Goal: Task Accomplishment & Management: Manage account settings

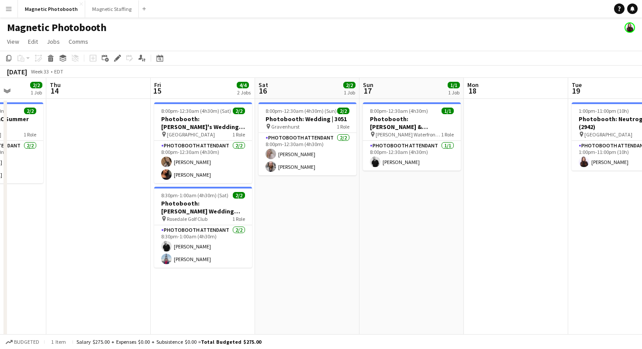
scroll to position [0, 281]
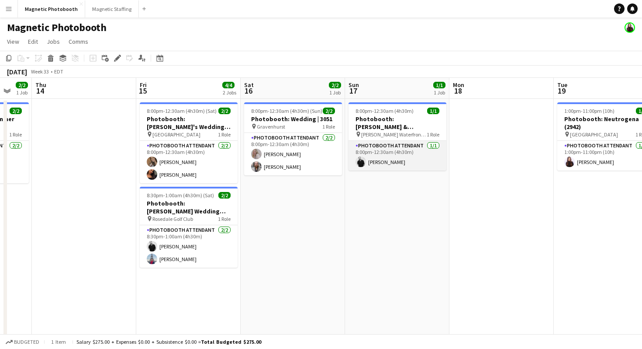
click at [371, 153] on app-card-role "Photobooth Attendant [DATE] 8:00pm-12:30am (4h30m) [PERSON_NAME]" at bounding box center [398, 156] width 98 height 30
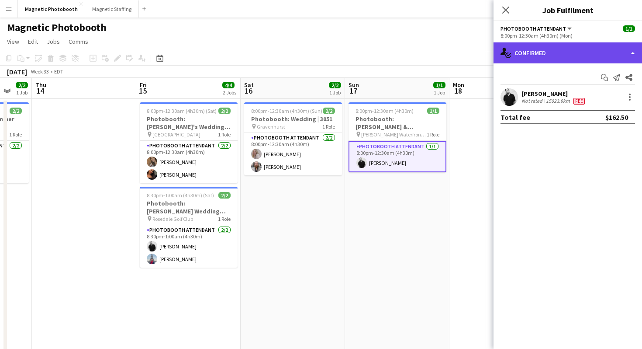
click at [520, 46] on div "single-neutral-actions-check-2 Confirmed" at bounding box center [568, 52] width 149 height 21
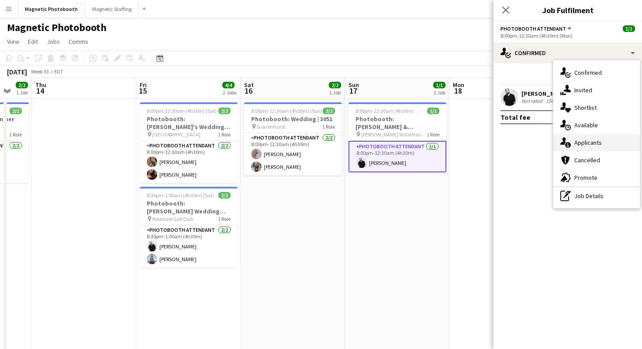
click at [568, 144] on icon at bounding box center [569, 145] width 6 height 6
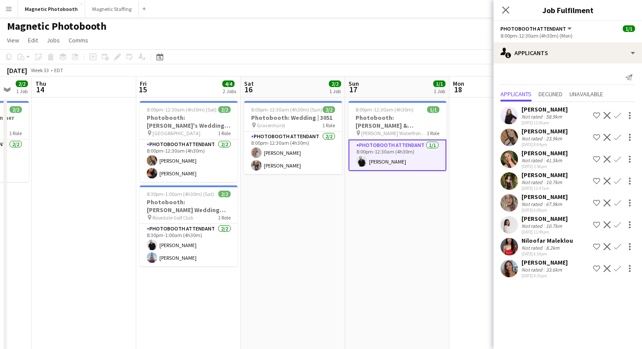
scroll to position [0, 0]
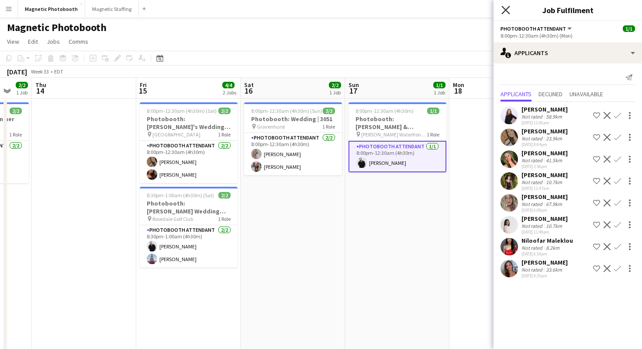
click at [508, 10] on icon "Close pop-in" at bounding box center [506, 10] width 8 height 8
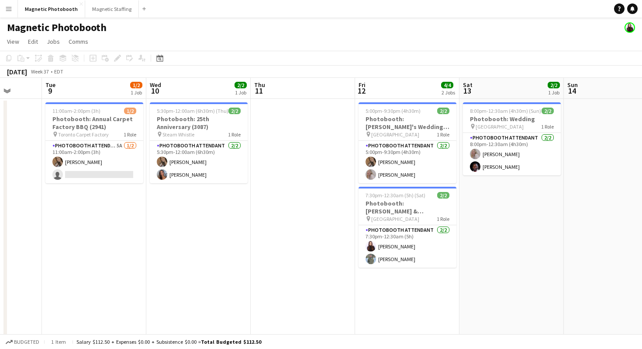
scroll to position [0, 272]
click at [320, 162] on app-date-cell at bounding box center [302, 265] width 104 height 332
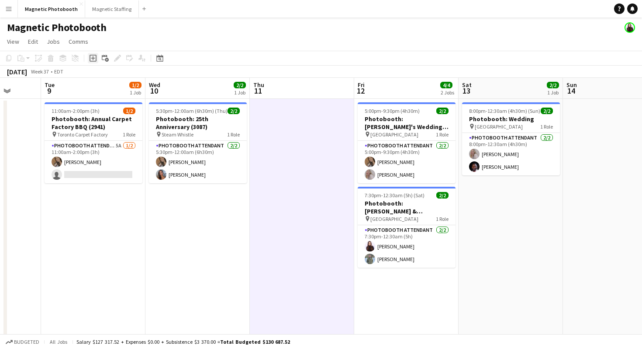
click at [90, 59] on icon at bounding box center [93, 58] width 7 height 7
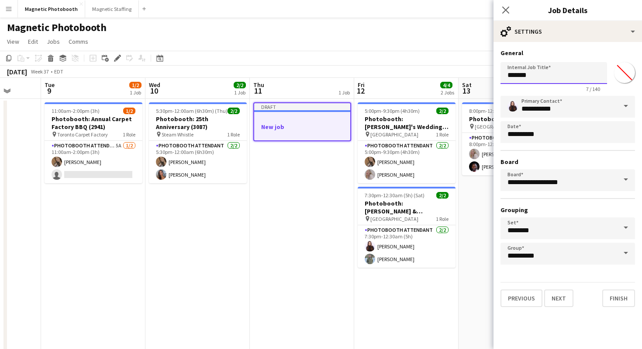
click at [559, 83] on input "*******" at bounding box center [554, 73] width 107 height 22
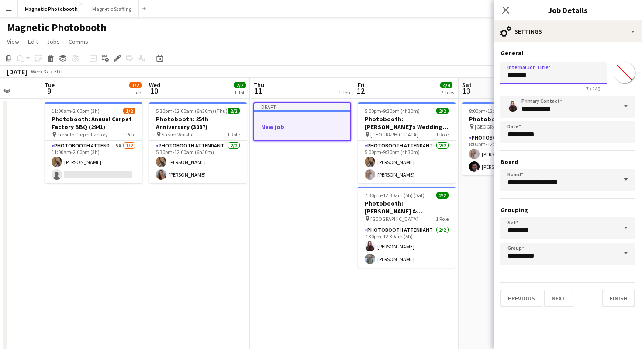
paste input "**********"
type input "**********"
click at [565, 301] on button "Next" at bounding box center [559, 297] width 29 height 17
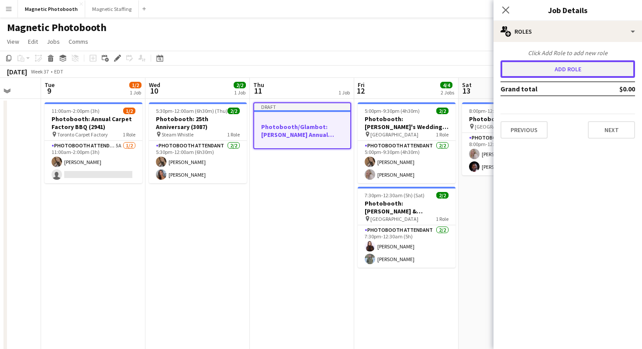
click at [575, 64] on button "Add role" at bounding box center [568, 68] width 135 height 17
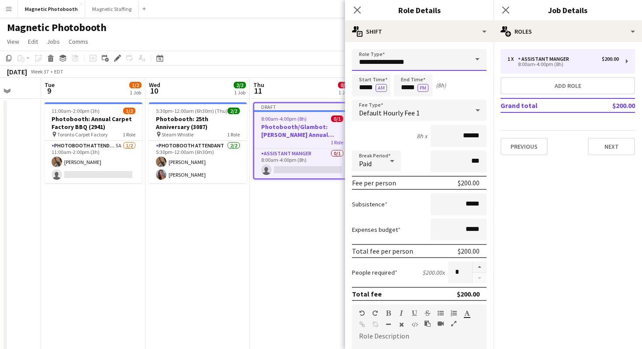
click at [463, 55] on input "**********" at bounding box center [419, 60] width 135 height 22
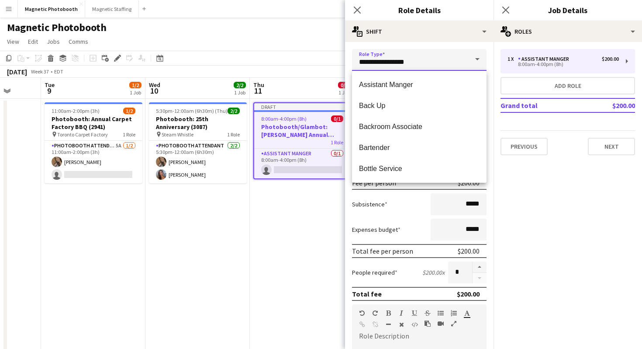
click at [463, 55] on input "**********" at bounding box center [419, 60] width 135 height 22
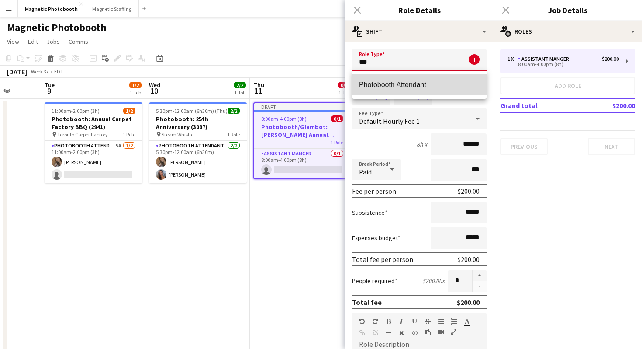
click at [431, 84] on span "Photobooth Attendant" at bounding box center [419, 84] width 121 height 8
type input "**********"
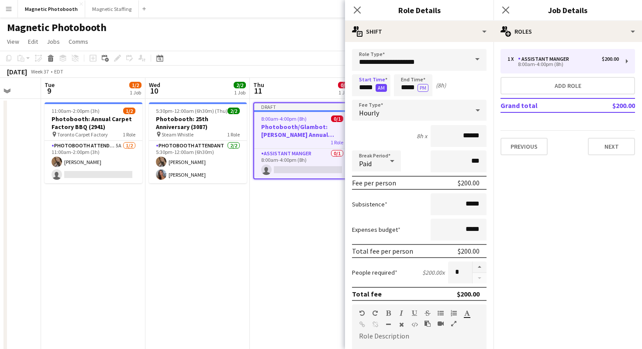
click at [382, 87] on button "AM" at bounding box center [381, 88] width 11 height 8
click at [410, 86] on input "*****" at bounding box center [413, 85] width 38 height 22
click at [406, 73] on div at bounding box center [404, 70] width 17 height 9
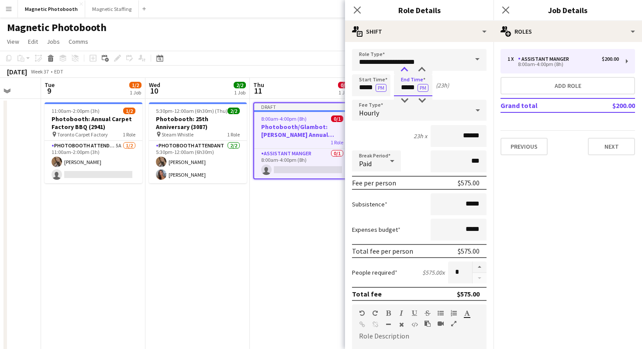
click at [406, 73] on div at bounding box center [404, 70] width 17 height 9
click at [407, 73] on div at bounding box center [404, 70] width 17 height 9
type input "*****"
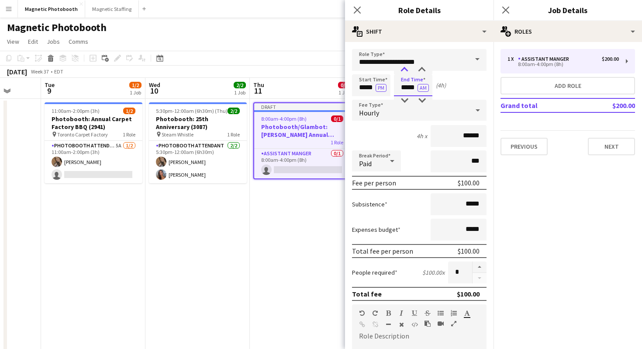
click at [407, 73] on div at bounding box center [404, 70] width 17 height 9
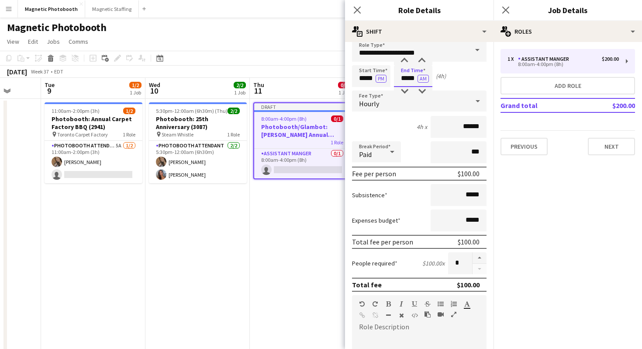
scroll to position [18, 0]
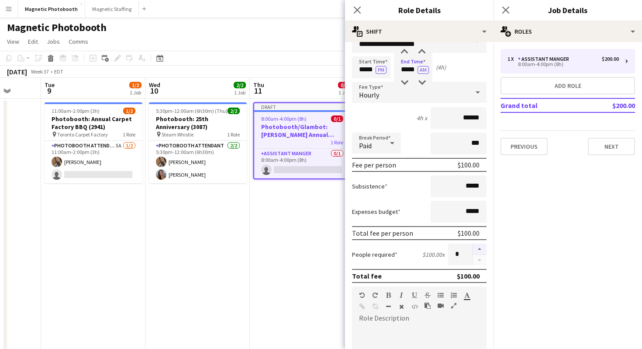
click at [479, 247] on button "button" at bounding box center [480, 248] width 14 height 11
type input "*"
click at [619, 146] on button "Next" at bounding box center [611, 146] width 47 height 17
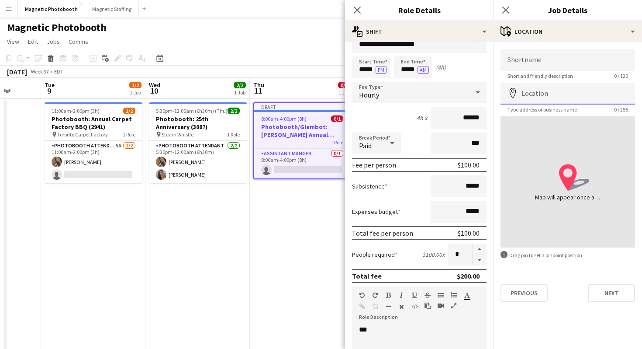
click at [558, 102] on input "Location" at bounding box center [568, 94] width 135 height 22
paste input "**********"
type input "**********"
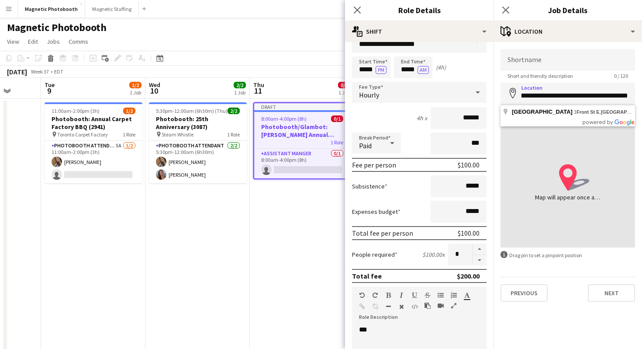
scroll to position [0, 0]
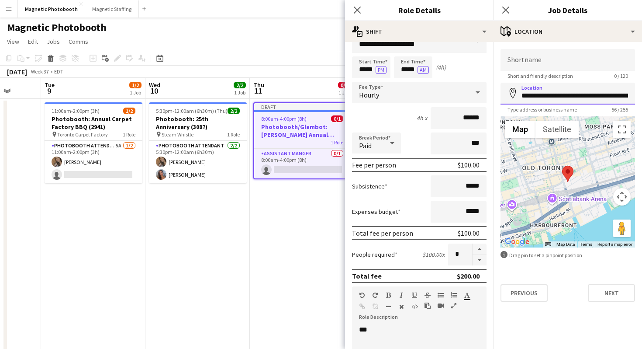
drag, startPoint x: 562, startPoint y: 96, endPoint x: 501, endPoint y: 98, distance: 61.2
click at [501, 98] on input "**********" at bounding box center [568, 94] width 135 height 22
click at [521, 52] on input "Shortname" at bounding box center [568, 60] width 135 height 22
paste input "**********"
type input "**********"
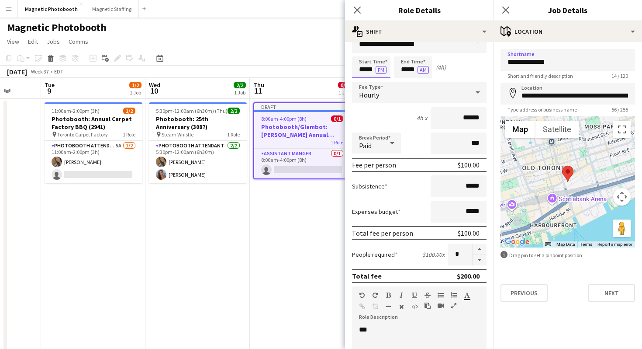
click at [365, 71] on input "*****" at bounding box center [371, 67] width 38 height 22
click at [365, 81] on div at bounding box center [362, 82] width 17 height 9
type input "*****"
click at [362, 52] on div at bounding box center [362, 52] width 17 height 9
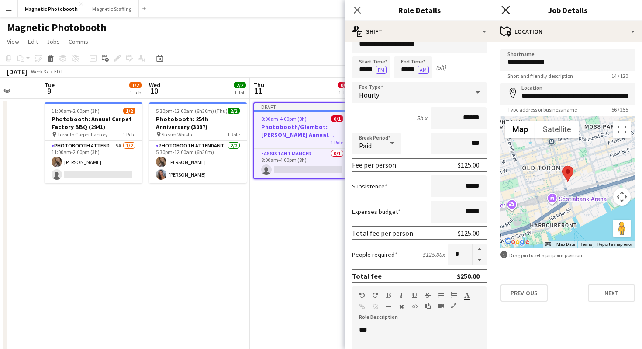
click at [504, 10] on icon "Close pop-in" at bounding box center [506, 10] width 8 height 8
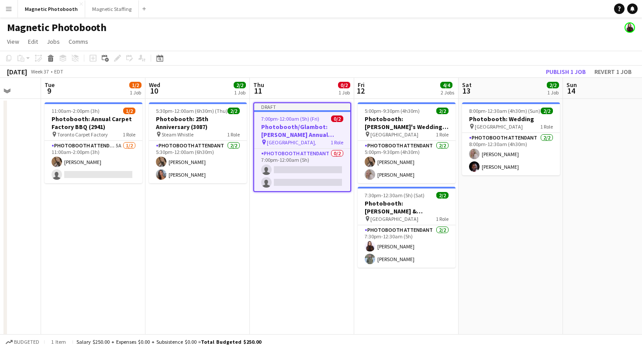
click at [494, 42] on app-page-menu "View Day view expanded Day view collapsed Month view Date picker Jump to [DATE]…" at bounding box center [321, 42] width 642 height 17
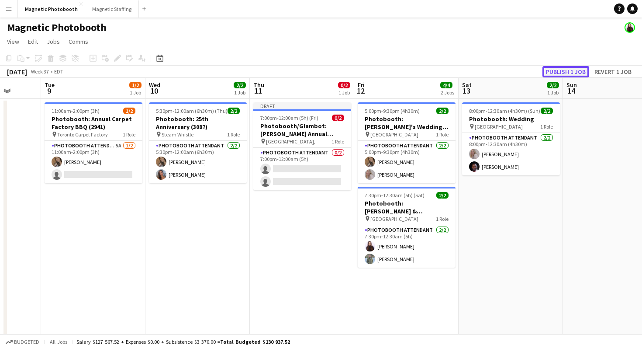
click at [583, 76] on button "Publish 1 job" at bounding box center [566, 71] width 47 height 11
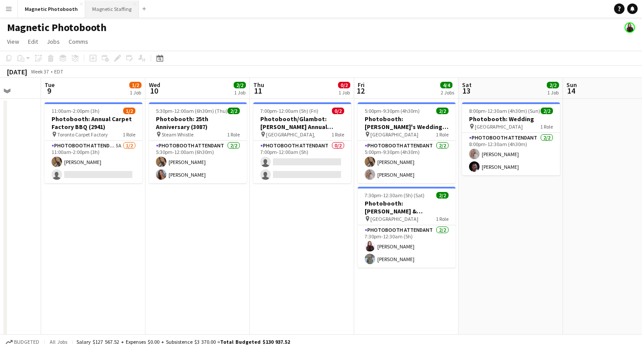
click at [85, 2] on button "Magnetic Staffing Close" at bounding box center [112, 8] width 54 height 17
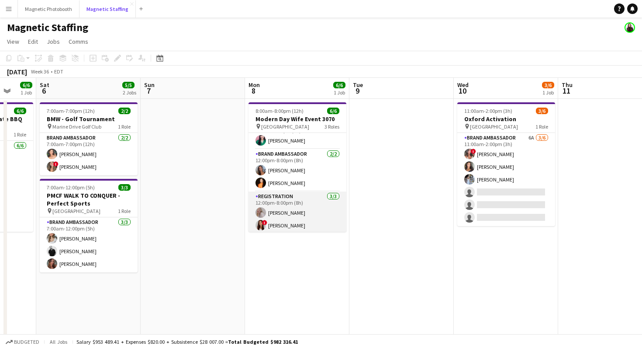
scroll to position [28, 0]
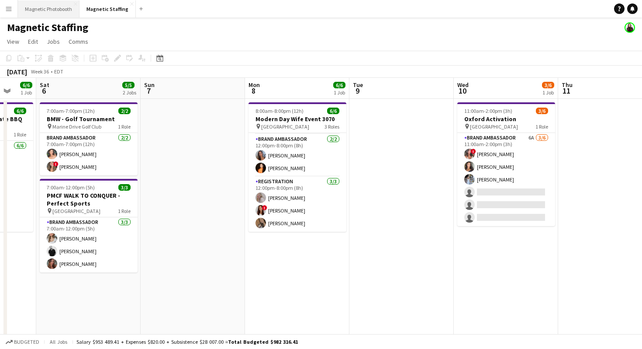
click at [68, 14] on button "Magnetic Photobooth Close" at bounding box center [49, 8] width 62 height 17
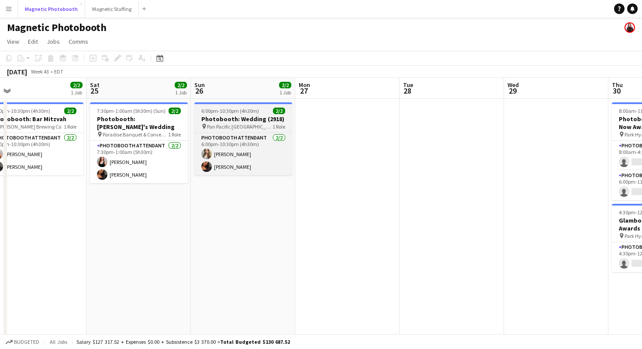
scroll to position [0, 238]
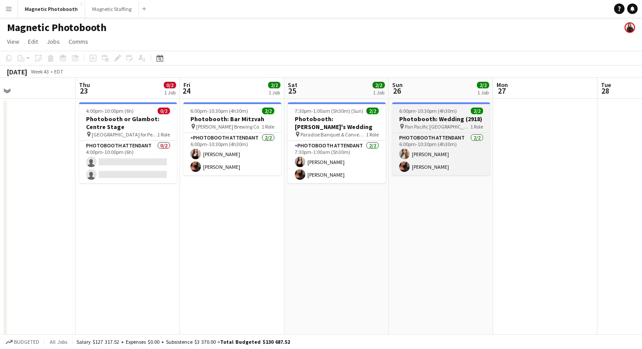
click at [431, 128] on span "Pan Pacific [GEOGRAPHIC_DATA]" at bounding box center [438, 126] width 66 height 7
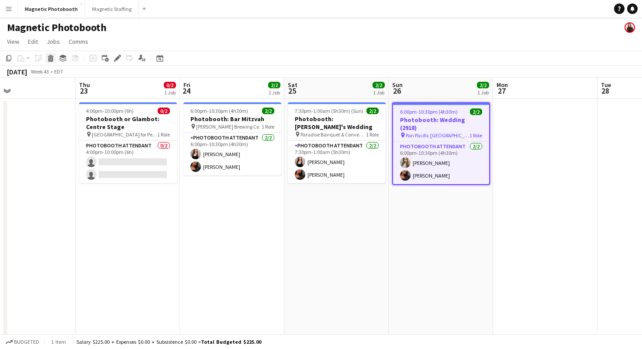
click at [52, 59] on icon at bounding box center [51, 59] width 5 height 4
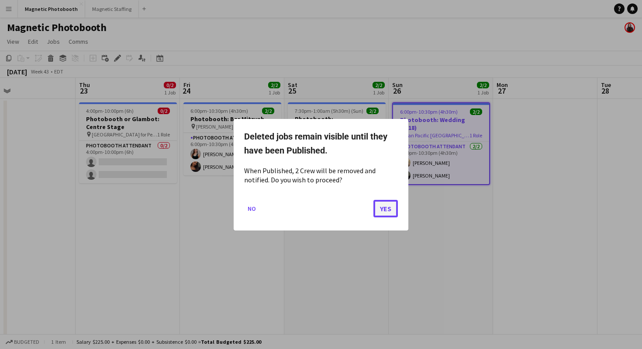
click at [396, 206] on button "Yes" at bounding box center [386, 207] width 24 height 17
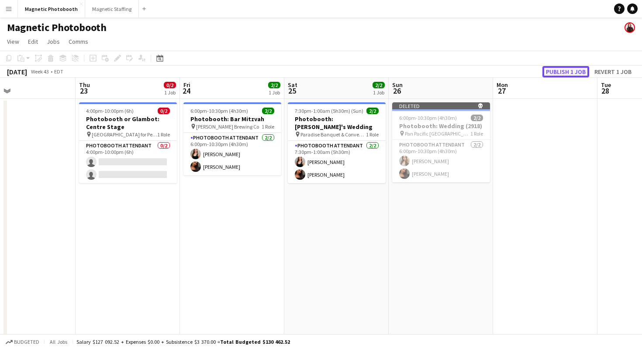
click at [546, 74] on button "Publish 1 job" at bounding box center [566, 71] width 47 height 11
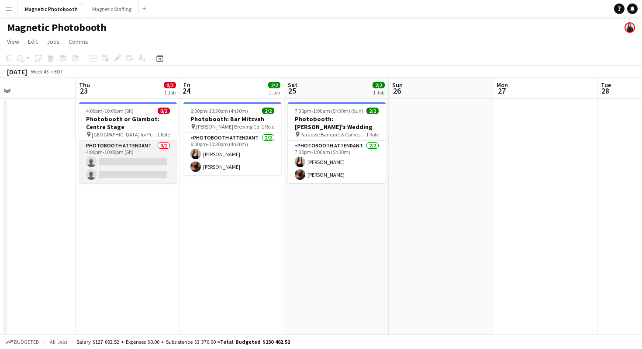
click at [139, 159] on app-card-role "Photobooth Attendant 0/2 4:00pm-10:00pm (6h) single-neutral-actions single-neut…" at bounding box center [128, 162] width 98 height 42
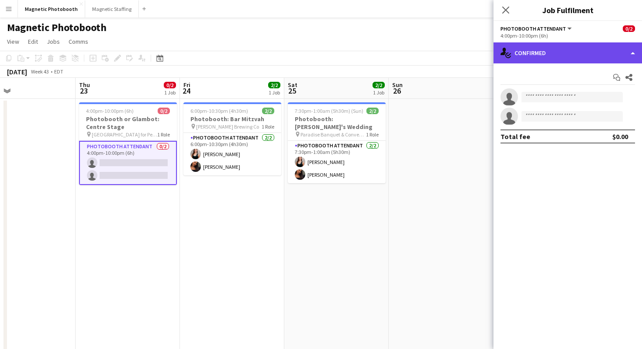
click at [522, 56] on div "single-neutral-actions-check-2 Confirmed" at bounding box center [568, 52] width 149 height 21
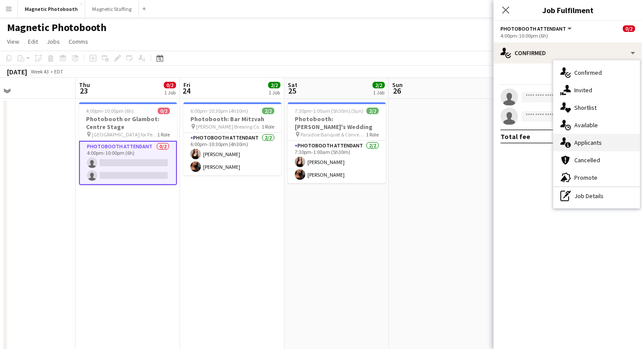
click at [571, 138] on div "single-neutral-actions-information Applicants" at bounding box center [597, 142] width 87 height 17
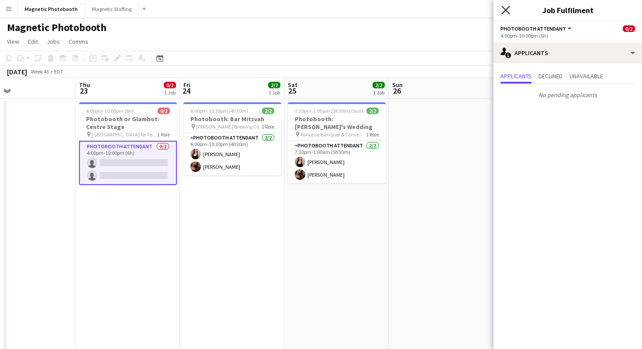
click at [510, 10] on icon "Close pop-in" at bounding box center [506, 10] width 8 height 8
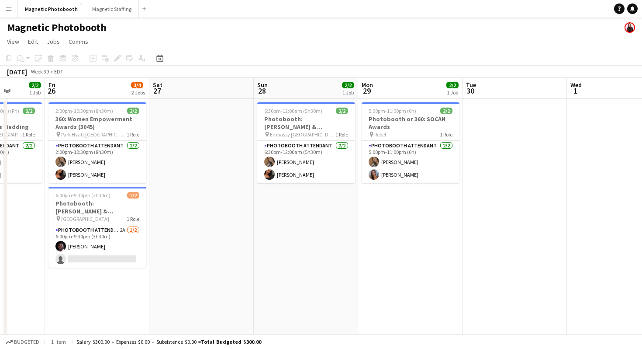
scroll to position [0, 247]
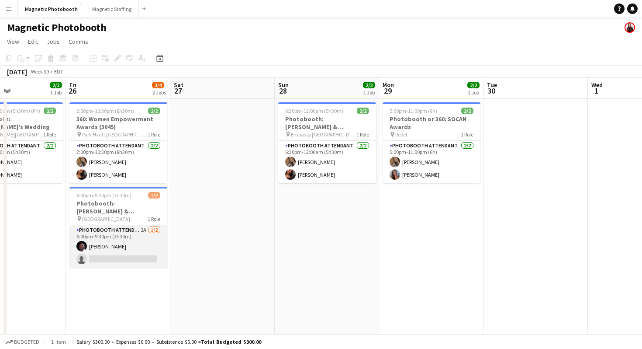
click at [144, 261] on app-card-role "Photobooth Attendant 2A [DATE] 6:00pm-9:30pm (3h30m) [PERSON_NAME] single-neutr…" at bounding box center [118, 246] width 98 height 42
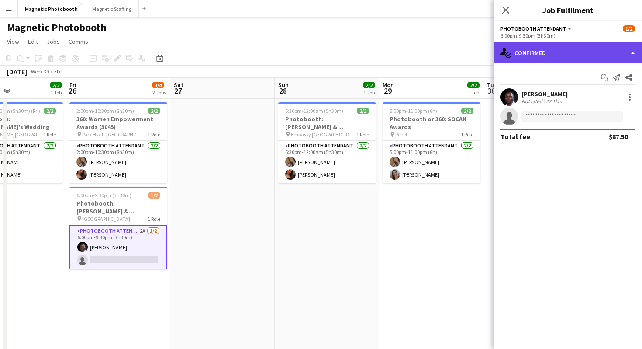
click at [521, 44] on div "single-neutral-actions-check-2 Confirmed" at bounding box center [568, 52] width 149 height 21
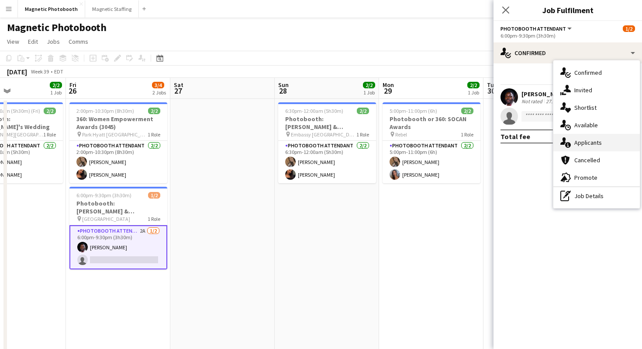
click at [578, 139] on div "single-neutral-actions-information Applicants" at bounding box center [597, 142] width 87 height 17
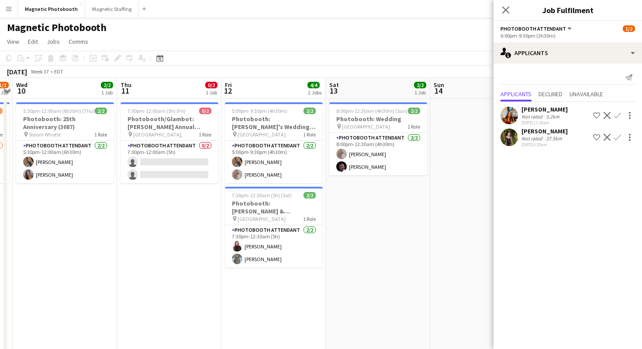
scroll to position [0, 279]
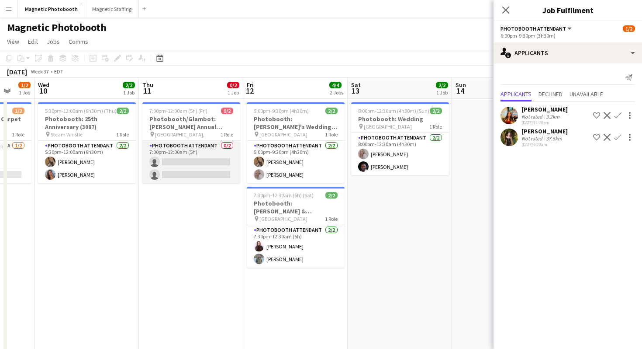
click at [214, 163] on app-card-role "Photobooth Attendant 0/2 7:00pm-12:00am (5h) single-neutral-actions single-neut…" at bounding box center [191, 162] width 98 height 42
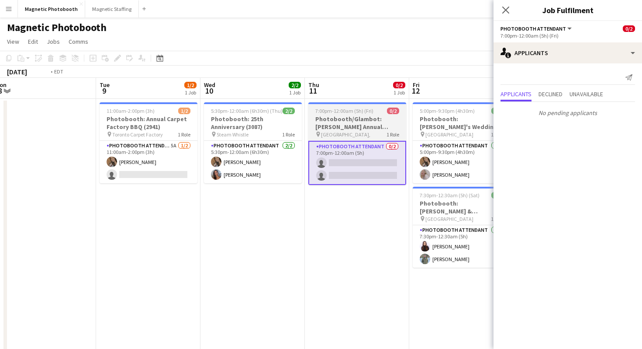
scroll to position [0, 249]
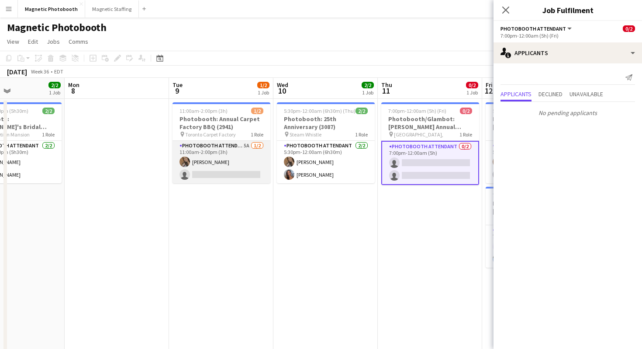
click at [208, 167] on app-card-role "Photobooth Attendant 5A [DATE] 11:00am-2:00pm (3h) [PERSON_NAME] single-neutral…" at bounding box center [222, 162] width 98 height 42
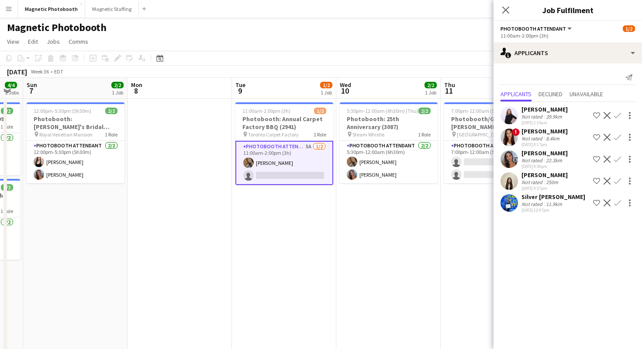
scroll to position [0, 185]
click at [620, 157] on app-icon "Confirm" at bounding box center [617, 159] width 7 height 7
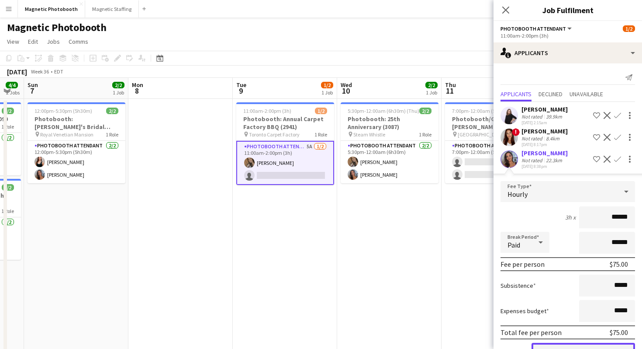
click at [592, 348] on button "Confirm" at bounding box center [584, 351] width 104 height 17
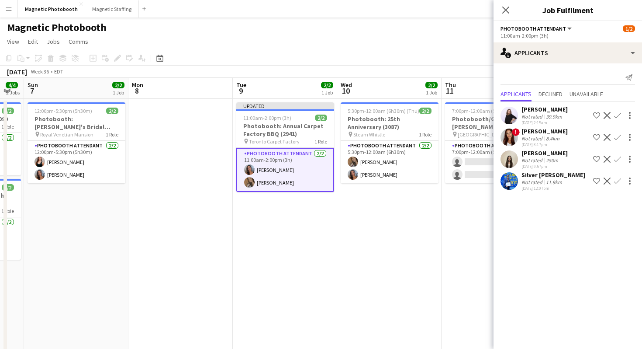
click at [512, 10] on div "Close pop-in" at bounding box center [506, 10] width 24 height 20
click at [509, 10] on icon "Close pop-in" at bounding box center [506, 10] width 8 height 8
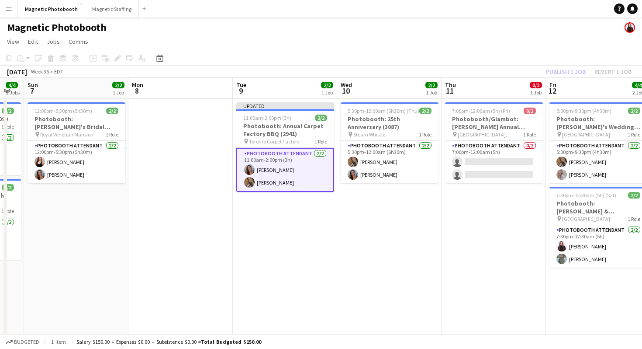
click at [509, 11] on app-navbar "Menu Boards Boards Boards All jobs Status Workforce Workforce My Workforce Recr…" at bounding box center [321, 8] width 642 height 17
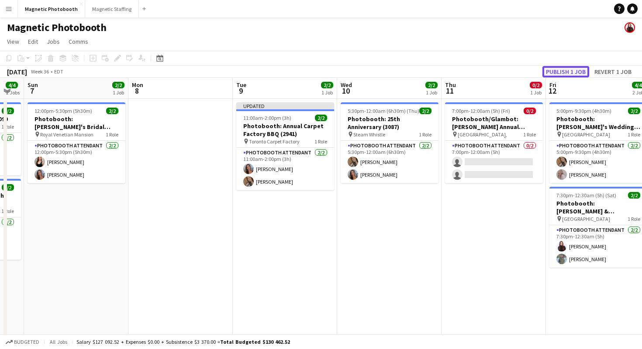
click at [552, 74] on button "Publish 1 job" at bounding box center [566, 71] width 47 height 11
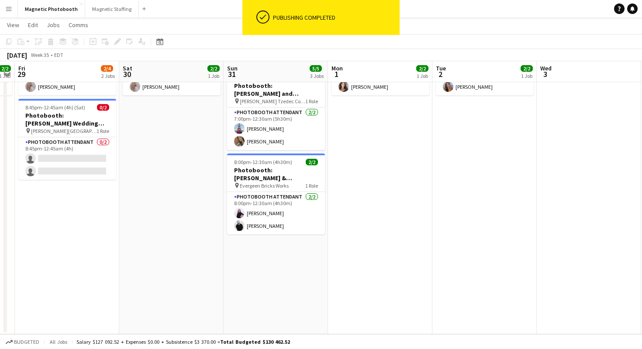
scroll to position [0, 267]
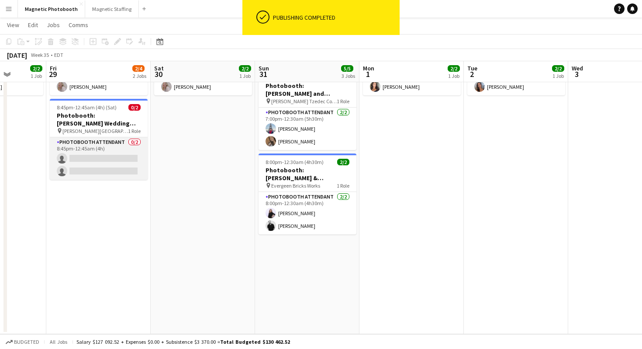
click at [128, 160] on app-card-role "Photobooth Attendant 0/2 8:45pm-12:45am (4h) single-neutral-actions single-neut…" at bounding box center [99, 158] width 98 height 42
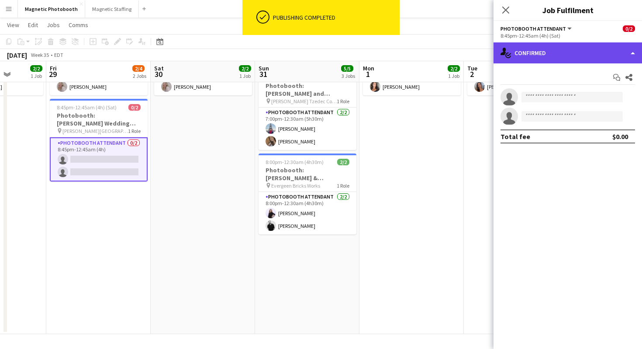
click at [586, 53] on div "single-neutral-actions-check-2 Confirmed" at bounding box center [568, 52] width 149 height 21
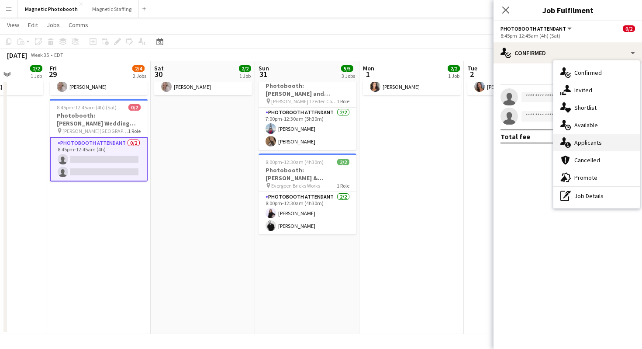
click at [615, 146] on div "single-neutral-actions-information Applicants" at bounding box center [597, 142] width 87 height 17
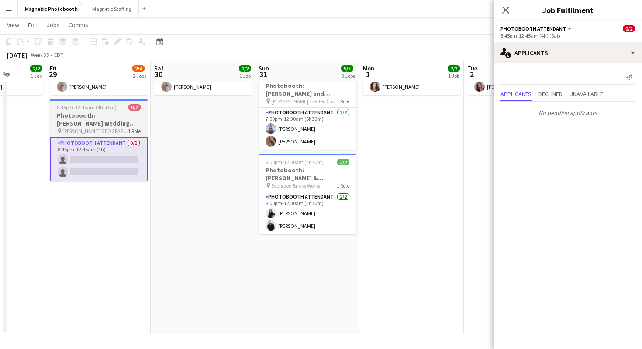
click at [125, 113] on h3 "Photobooth: [PERSON_NAME] Wedding (3134)" at bounding box center [99, 119] width 98 height 16
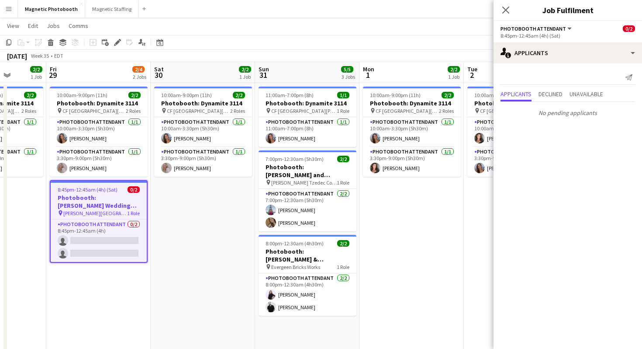
scroll to position [14, 0]
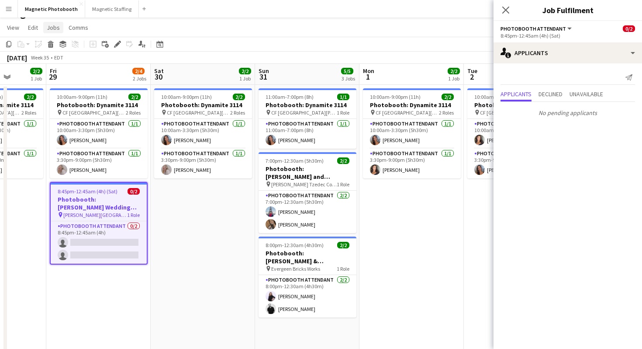
click at [50, 30] on span "Jobs" at bounding box center [53, 28] width 13 height 8
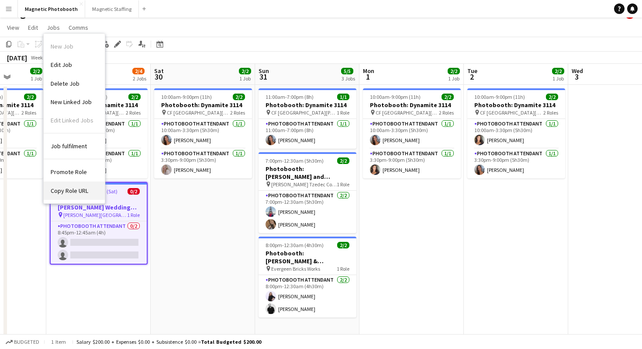
click at [70, 182] on link "Copy Role URL" at bounding box center [74, 190] width 61 height 18
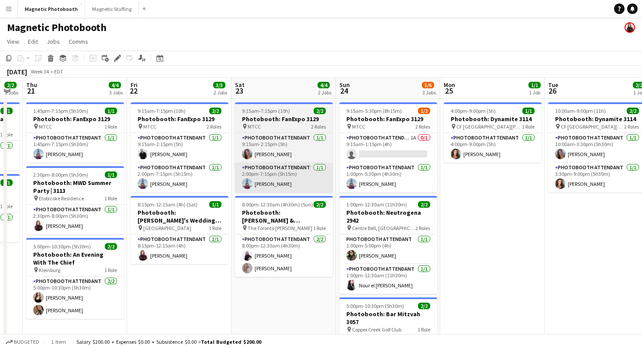
scroll to position [0, 295]
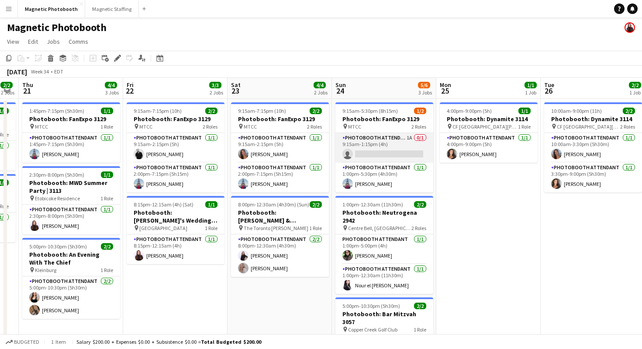
click at [378, 149] on app-card-role "Photobooth Attendant 1A 0/1 9:15am-1:15pm (4h) single-neutral-actions" at bounding box center [385, 148] width 98 height 30
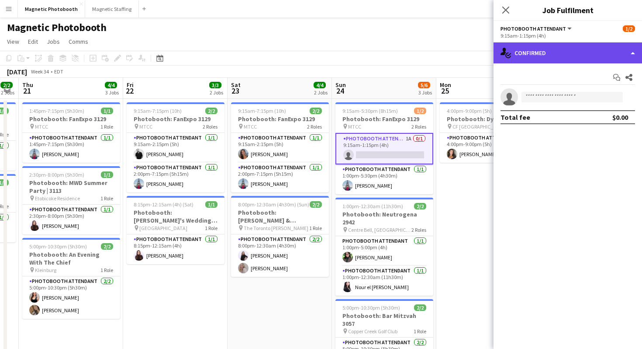
click at [542, 59] on div "single-neutral-actions-check-2 Confirmed" at bounding box center [568, 52] width 149 height 21
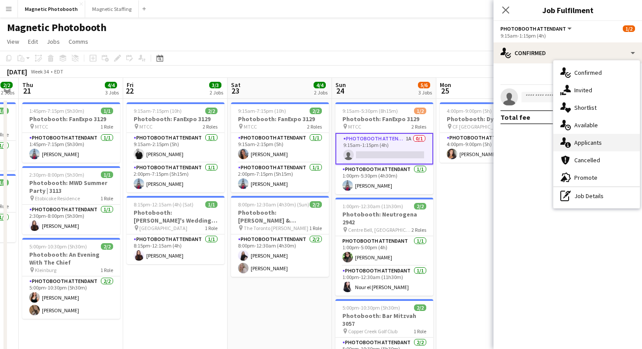
click at [570, 142] on icon "single-neutral-actions-information" at bounding box center [566, 142] width 10 height 10
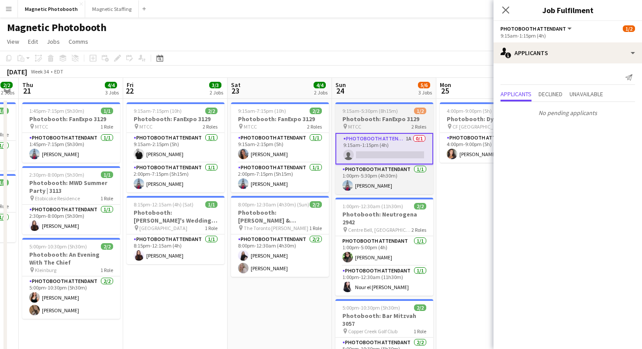
click at [386, 119] on h3 "Photobooth: FanExpo 3129" at bounding box center [385, 119] width 98 height 8
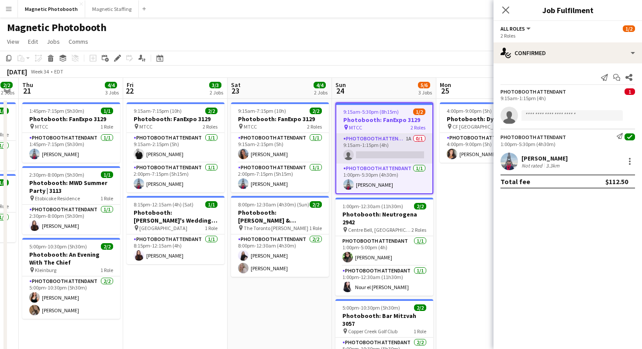
click at [410, 159] on app-card-role "Photobooth Attendant 1A 0/1 9:15am-1:15pm (4h) single-neutral-actions" at bounding box center [385, 149] width 96 height 30
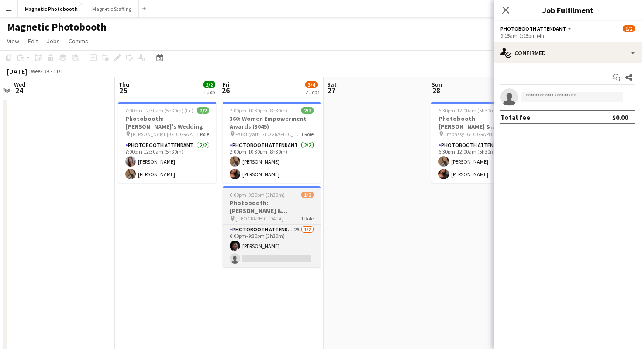
scroll to position [0, 313]
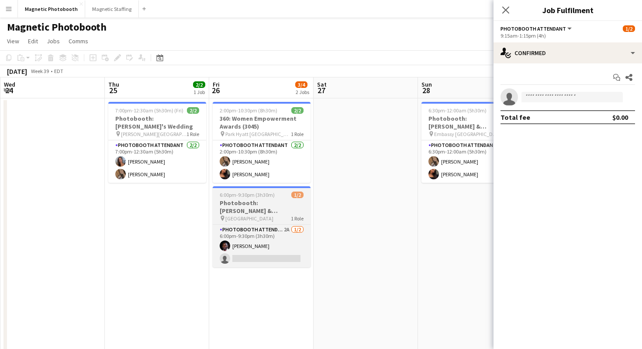
click at [280, 198] on app-job-card "6:00pm-9:30pm (3h30m) 1/2 Photobooth: [PERSON_NAME] & [PERSON_NAME]'s Engagemen…" at bounding box center [262, 226] width 98 height 81
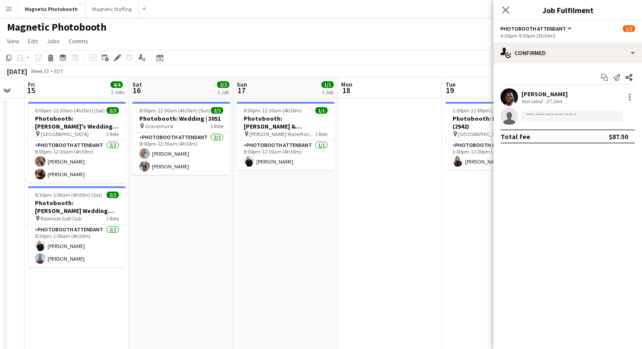
scroll to position [0, 394]
click at [364, 34] on app-page-menu "View Day view expanded Day view collapsed Month view Date picker Jump to [DATE]…" at bounding box center [321, 42] width 642 height 17
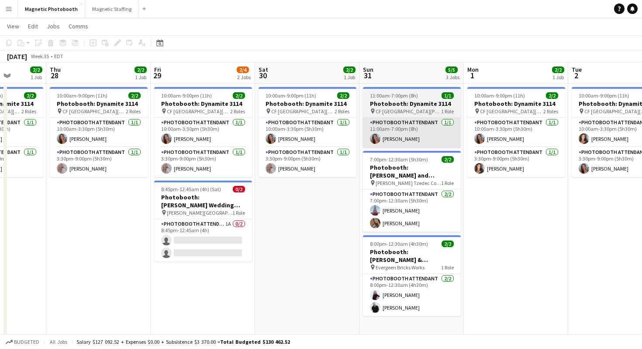
scroll to position [12, 0]
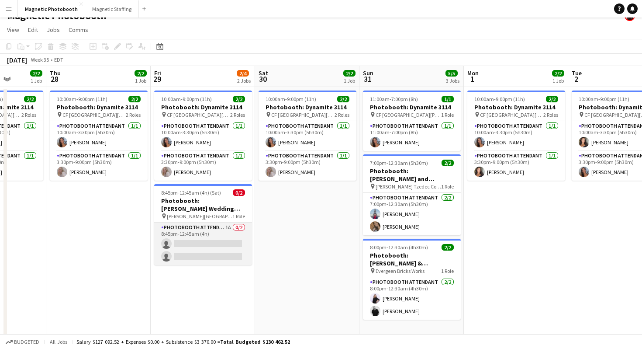
click at [221, 255] on app-card-role "Photobooth Attendant 1A 0/2 8:45pm-12:45am (4h) single-neutral-actions single-n…" at bounding box center [203, 243] width 98 height 42
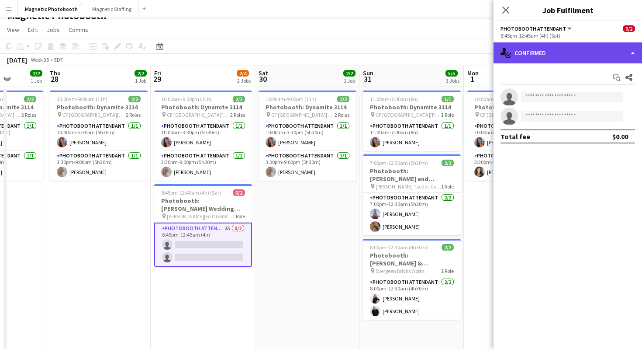
click at [579, 54] on div "single-neutral-actions-check-2 Confirmed" at bounding box center [568, 52] width 149 height 21
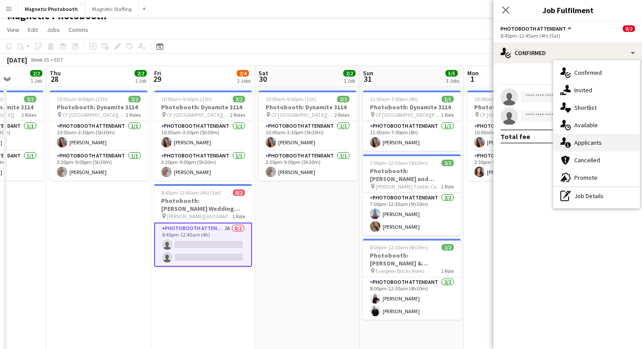
click at [598, 143] on div "single-neutral-actions-information Applicants" at bounding box center [597, 142] width 87 height 17
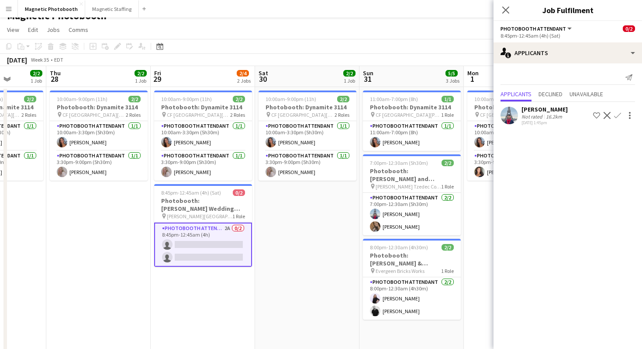
click at [614, 114] on app-icon "Confirm" at bounding box center [617, 115] width 7 height 7
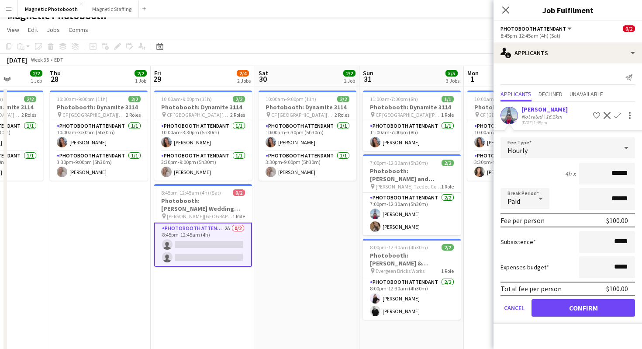
click at [619, 174] on input "******" at bounding box center [608, 174] width 56 height 22
type input "******"
click at [586, 298] on form "Fee Type Hourly 4h x ****** Break Period Paid ****** Fee per person $108.00 Sub…" at bounding box center [568, 230] width 149 height 187
click at [578, 308] on button "Confirm" at bounding box center [584, 307] width 104 height 17
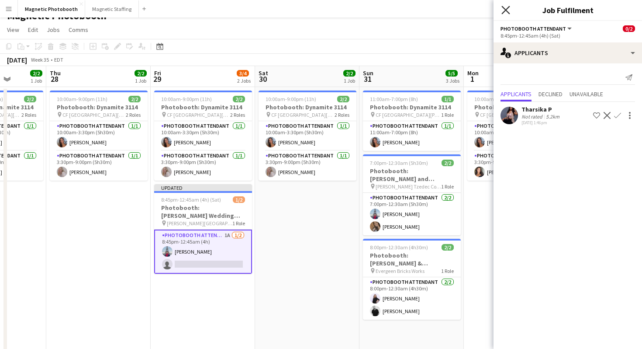
click at [504, 12] on icon "Close pop-in" at bounding box center [506, 10] width 8 height 8
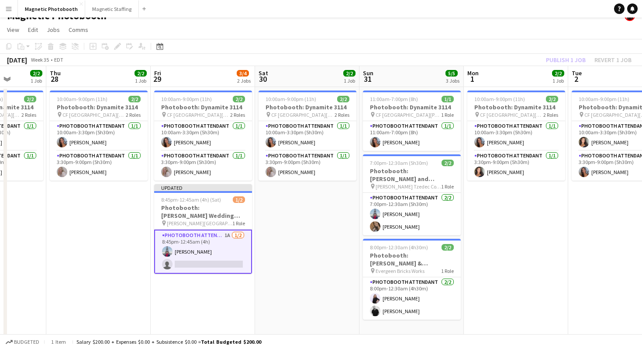
click at [504, 12] on app-navbar "Menu Boards Boards Boards All jobs Status Workforce Workforce My Workforce Recr…" at bounding box center [321, 8] width 642 height 17
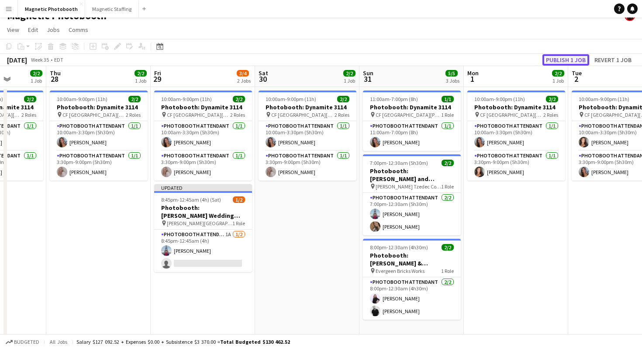
click at [580, 62] on button "Publish 1 job" at bounding box center [566, 59] width 47 height 11
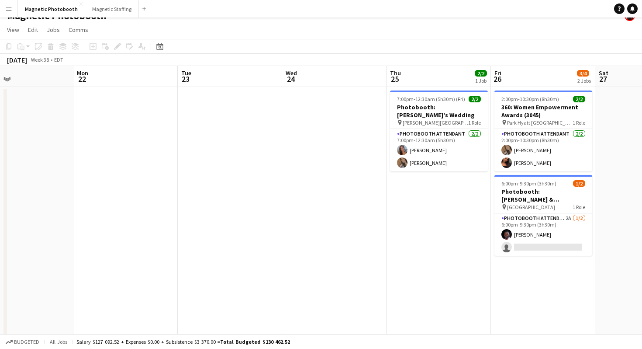
scroll to position [0, 375]
